Goal: Information Seeking & Learning: Find specific fact

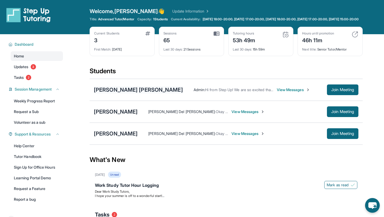
click at [118, 92] on div "[PERSON_NAME] [PERSON_NAME]" at bounding box center [138, 89] width 89 height 7
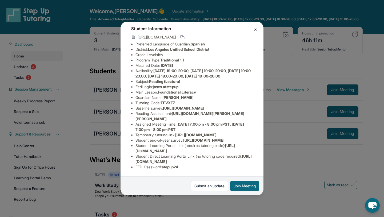
scroll to position [38, 0]
click at [164, 84] on span "joses.atstepup" at bounding box center [166, 86] width 26 height 5
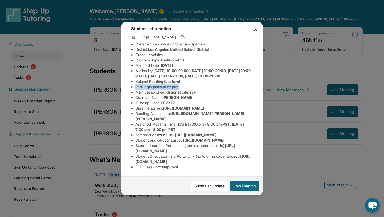
click at [155, 84] on li "Eedi login : [PERSON_NAME].atstepup" at bounding box center [194, 86] width 117 height 5
drag, startPoint x: 155, startPoint y: 84, endPoint x: 179, endPoint y: 83, distance: 24.3
click at [179, 84] on li "Eedi login : [PERSON_NAME].atstepup" at bounding box center [194, 86] width 117 height 5
click at [173, 164] on li "EEDI Password : stepup24" at bounding box center [194, 166] width 117 height 5
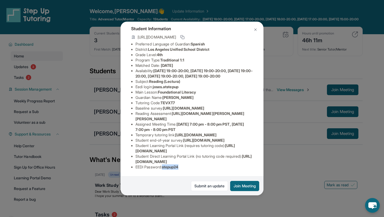
click at [173, 164] on li "EEDI Password : stepup24" at bounding box center [194, 166] width 117 height 5
copy span "stepup24"
